Goal: Information Seeking & Learning: Check status

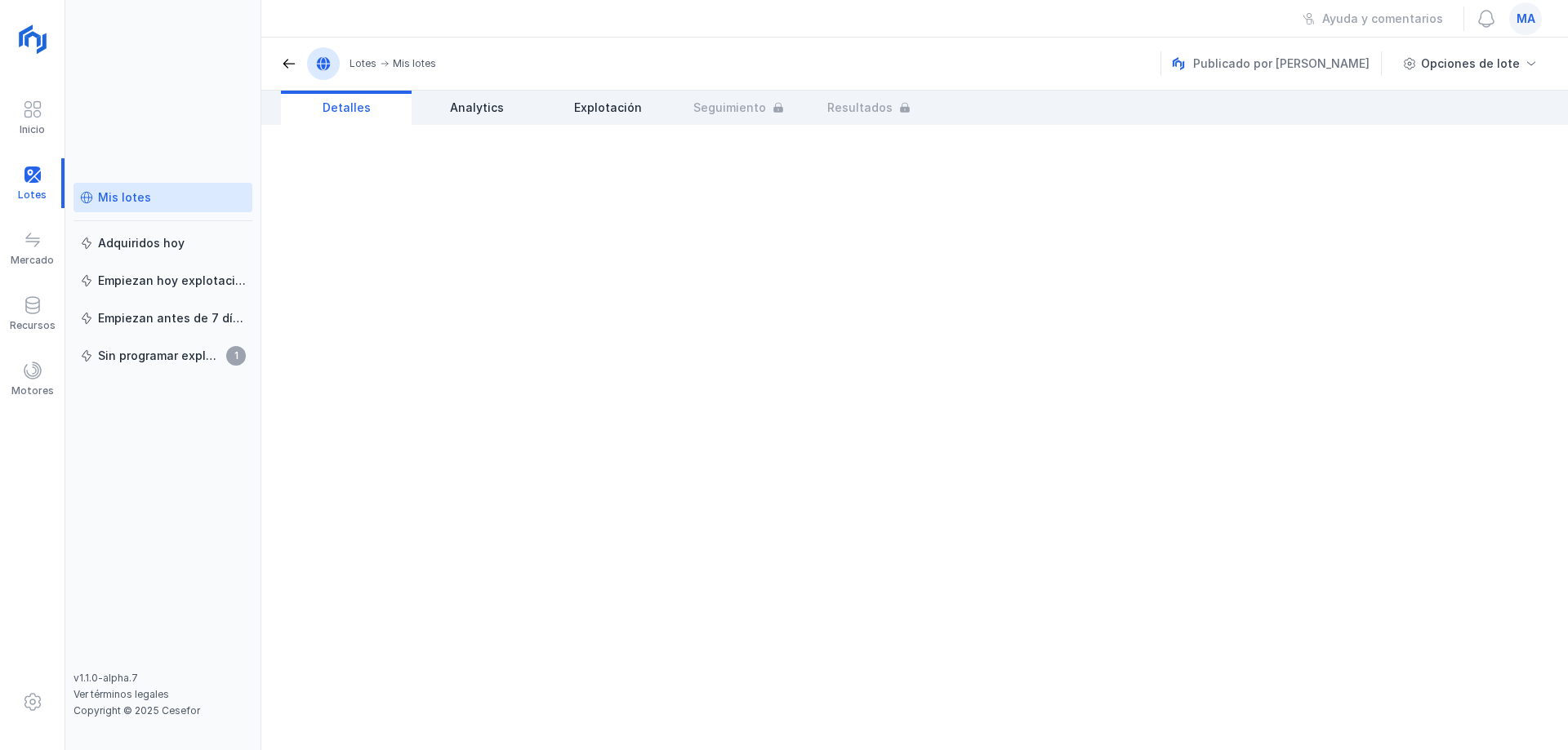
click at [128, 194] on div "Mis lotes" at bounding box center [125, 198] width 53 height 17
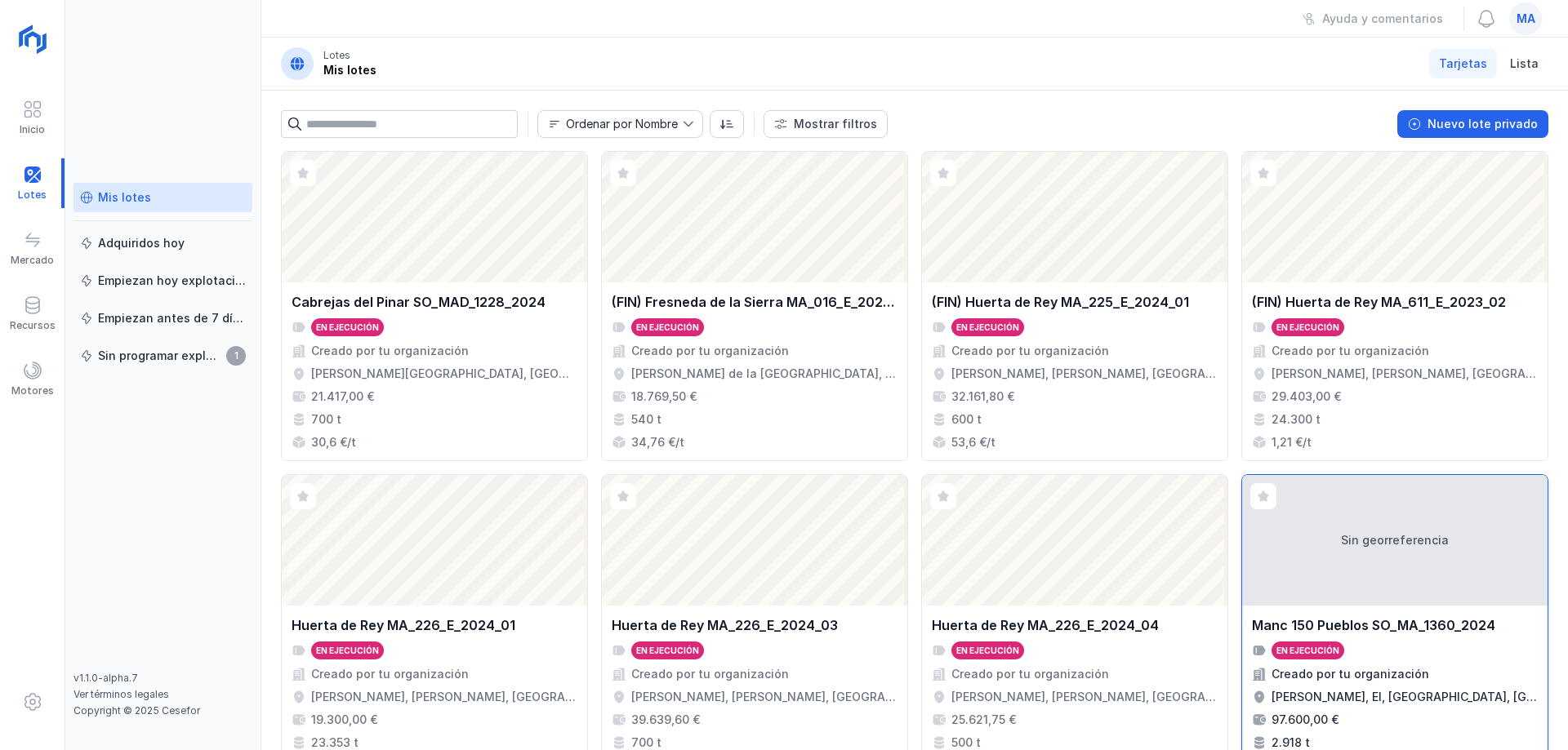
click at [1379, 531] on div "Sin georreferencia" at bounding box center [1394, 540] width 306 height 131
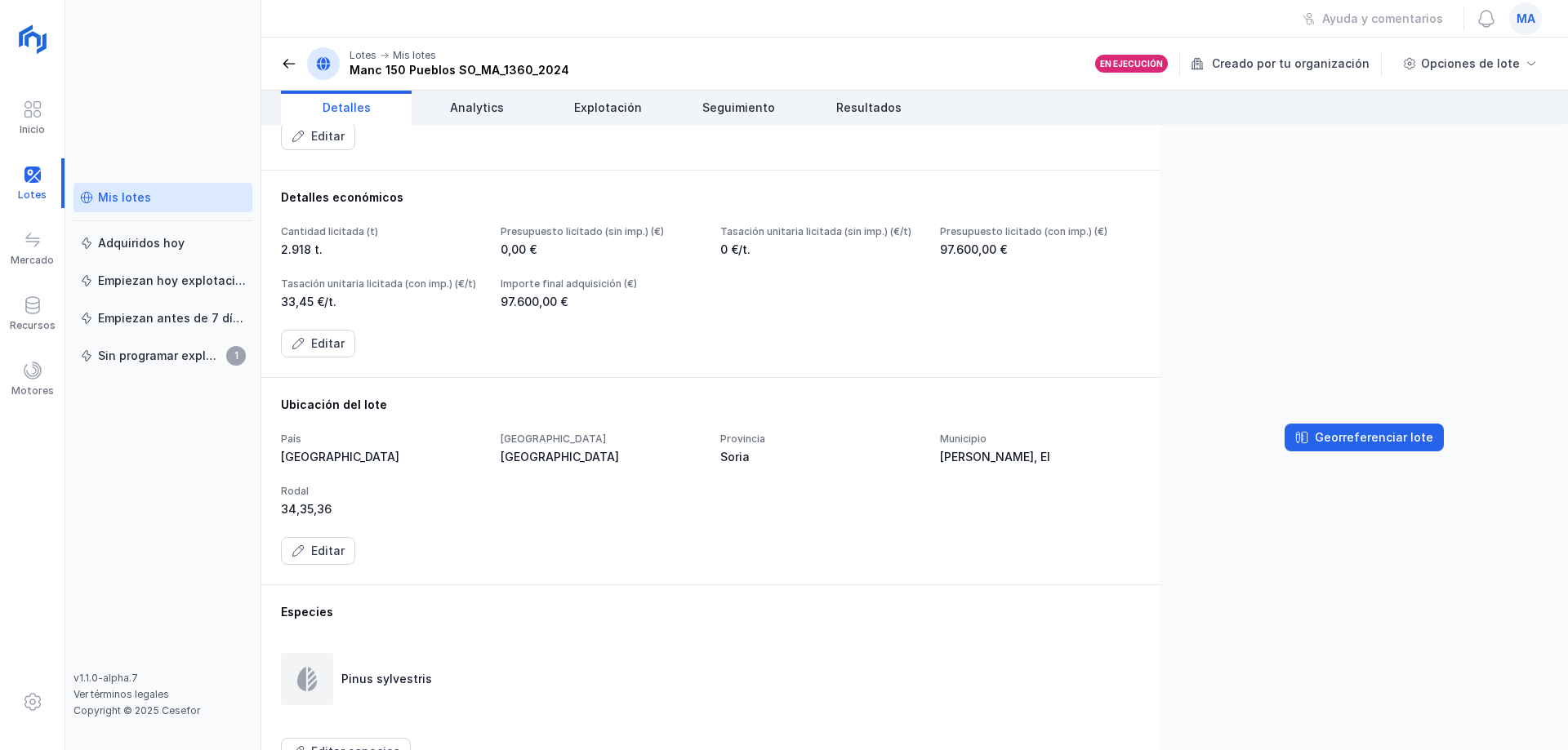
scroll to position [245, 0]
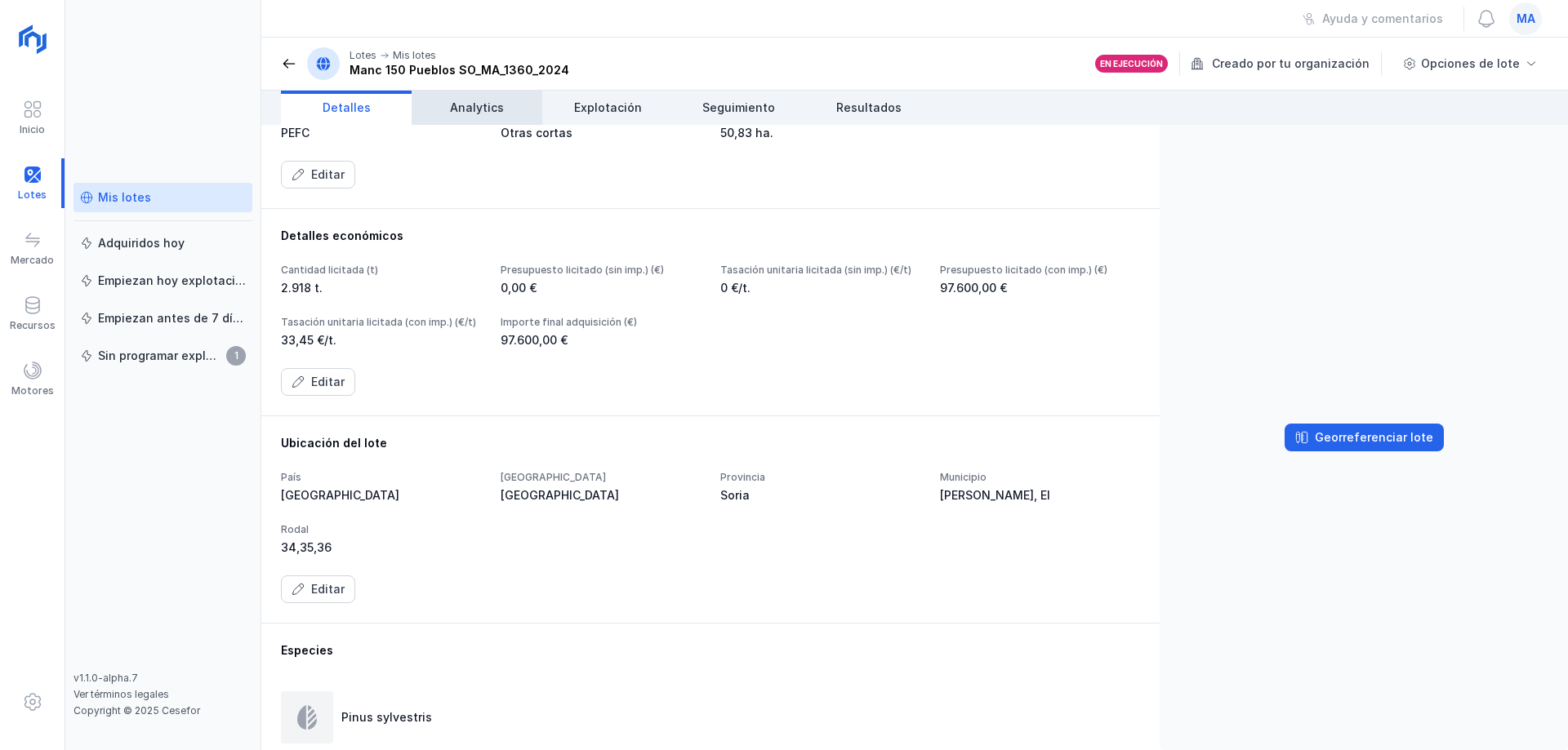
click at [470, 109] on span "Analytics" at bounding box center [477, 107] width 54 height 17
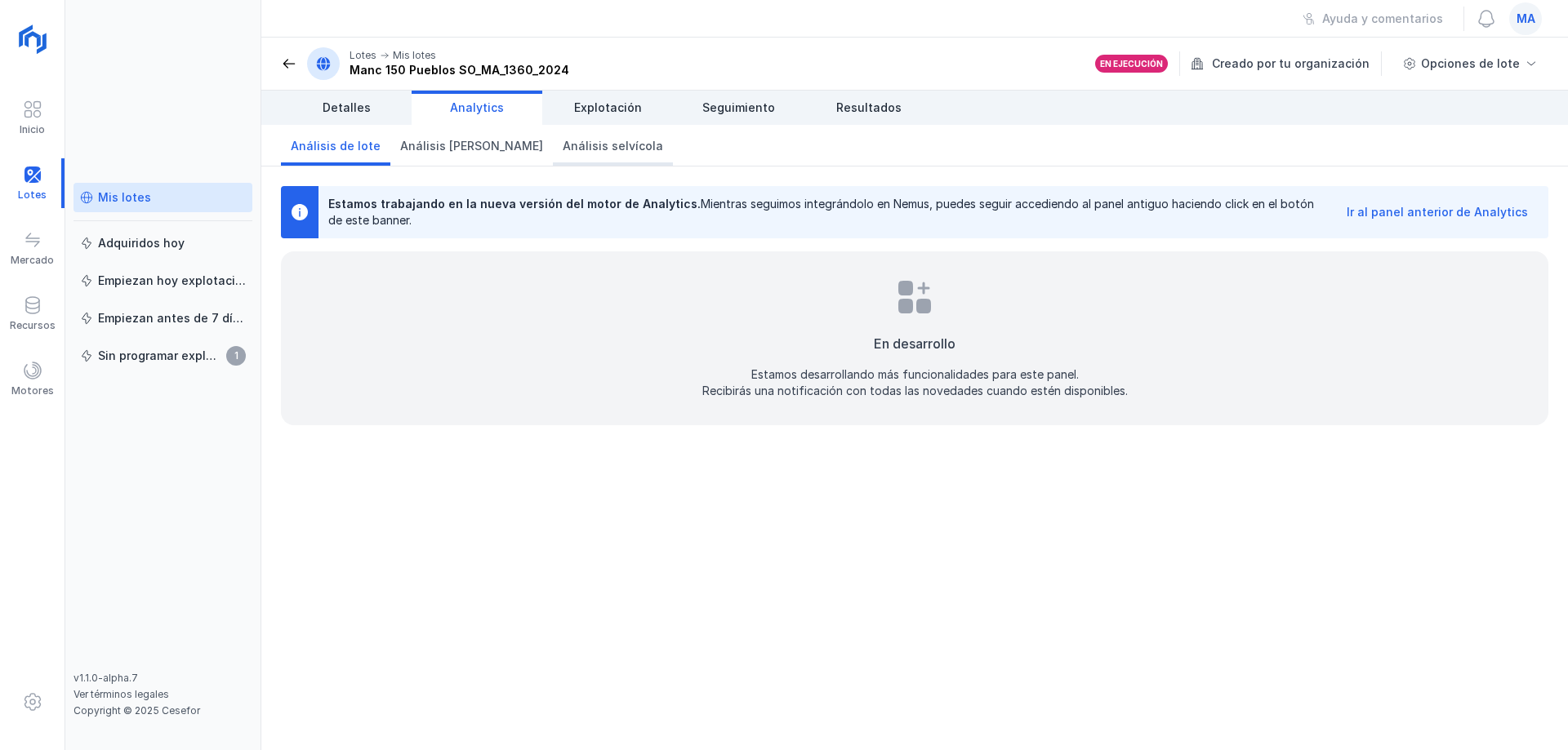
click at [617, 127] on link "Análisis selvícola" at bounding box center [612, 145] width 120 height 41
click at [619, 123] on link "Explotación" at bounding box center [607, 107] width 131 height 34
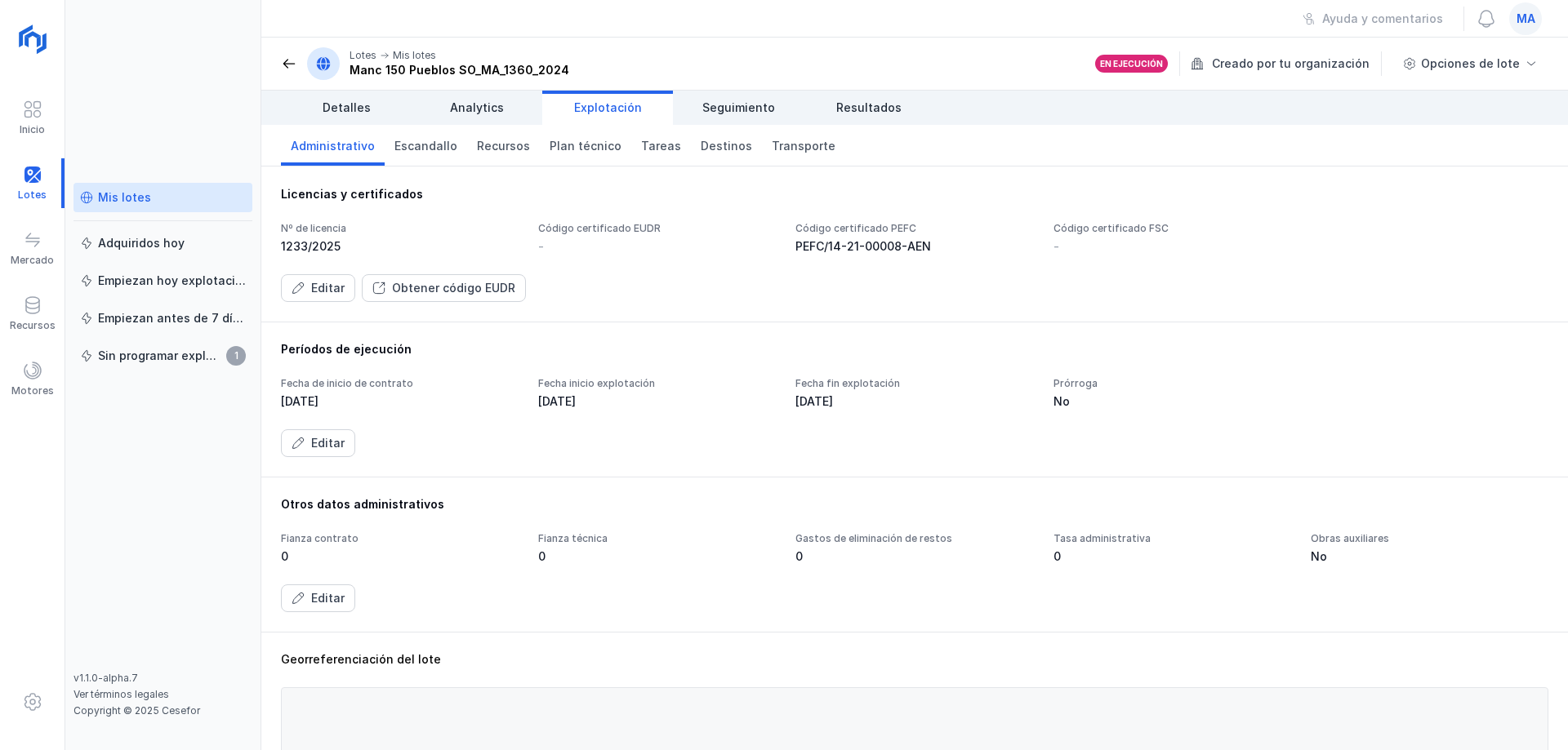
drag, startPoint x: 684, startPoint y: 118, endPoint x: 669, endPoint y: 123, distance: 15.8
click at [684, 118] on link "Seguimiento" at bounding box center [737, 107] width 131 height 34
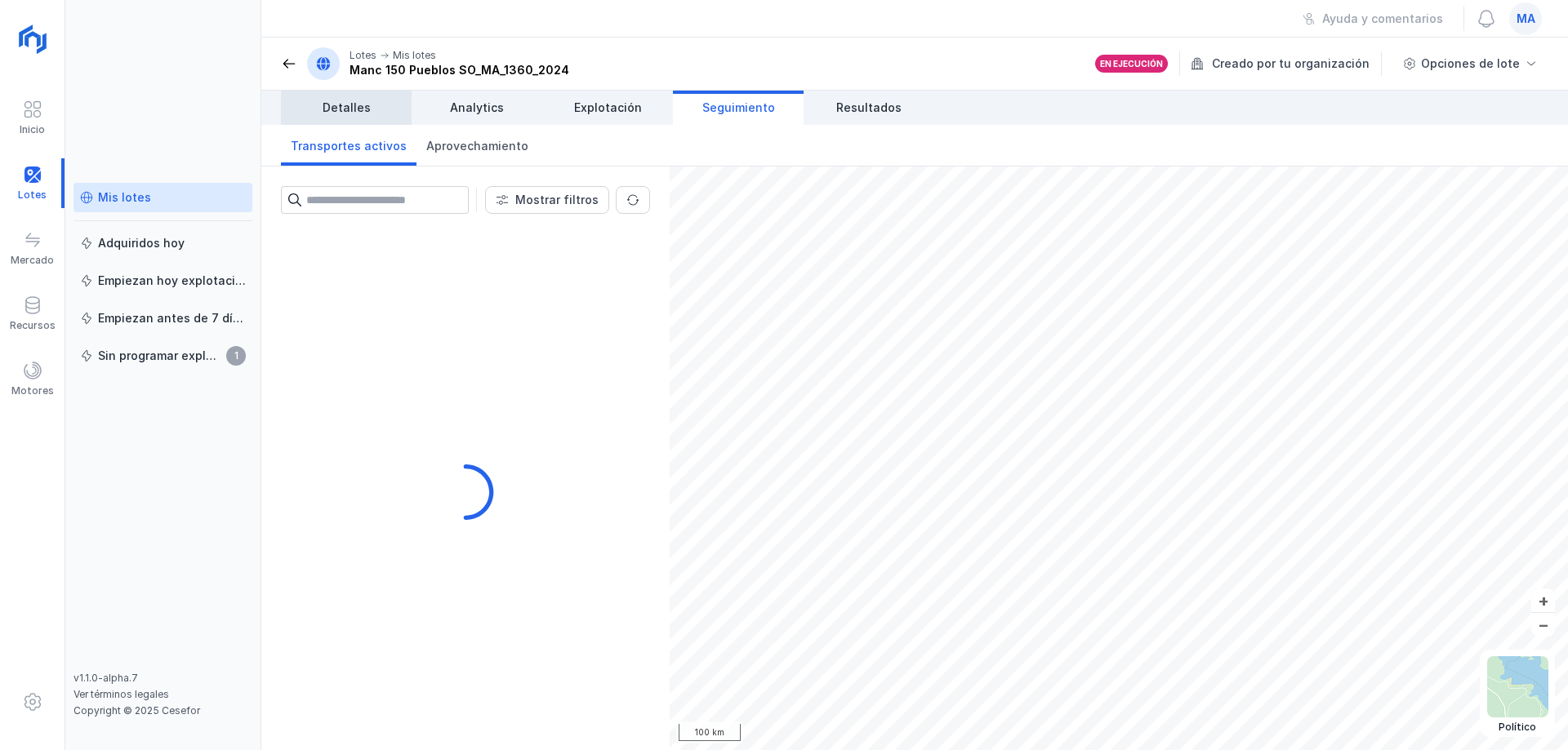
click at [469, 105] on span "Analytics" at bounding box center [477, 107] width 54 height 17
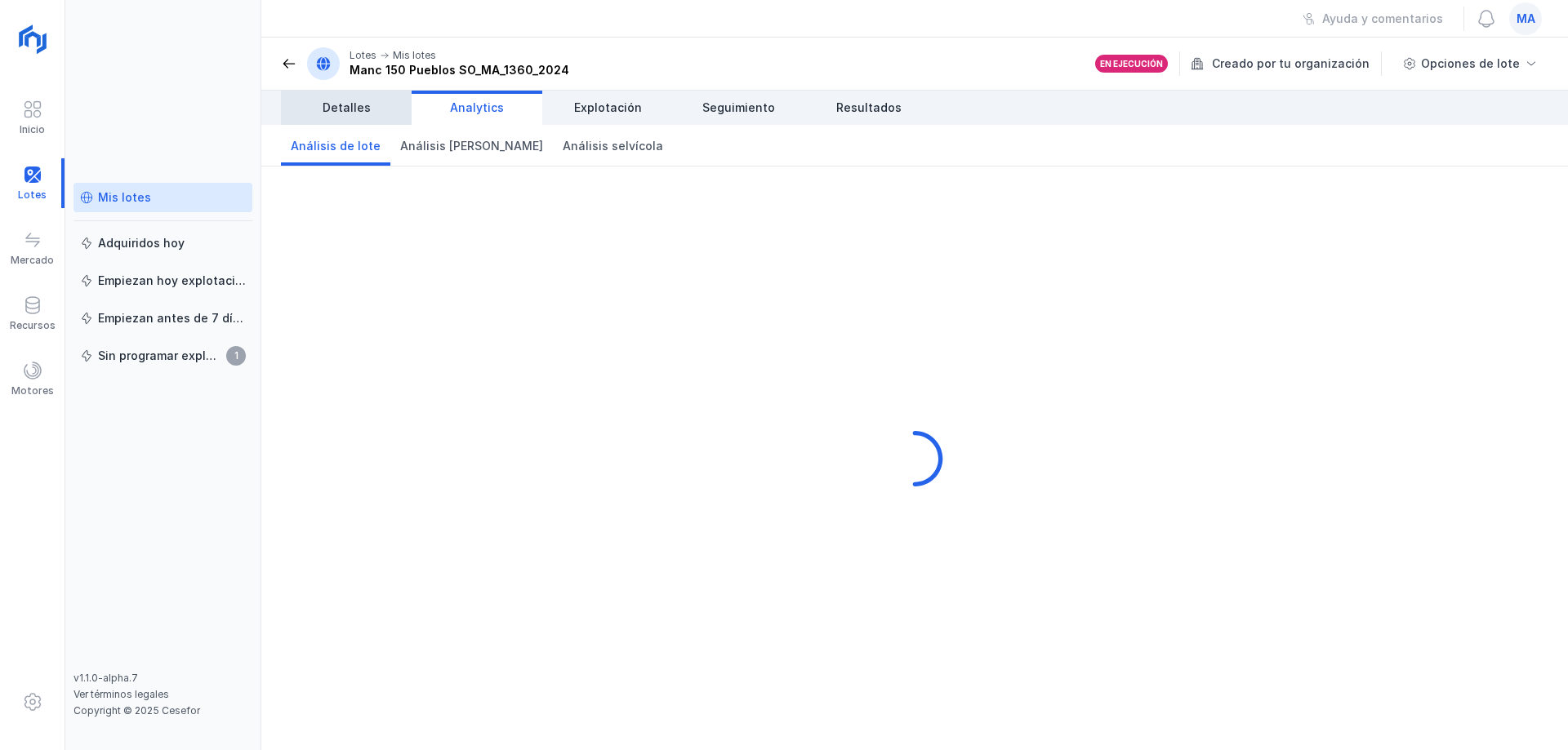
click at [361, 100] on span "Detalles" at bounding box center [346, 107] width 48 height 17
